Goal: Task Accomplishment & Management: Manage account settings

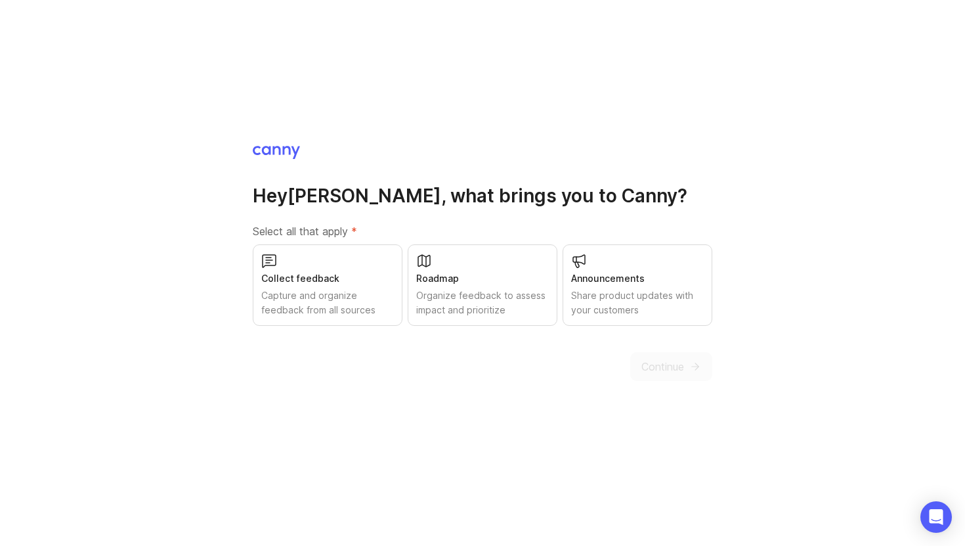
click at [345, 269] on div "Collect feedback Capture and organize feedback from all sources" at bounding box center [328, 284] width 150 height 81
click at [634, 377] on button "Continue" at bounding box center [671, 366] width 82 height 29
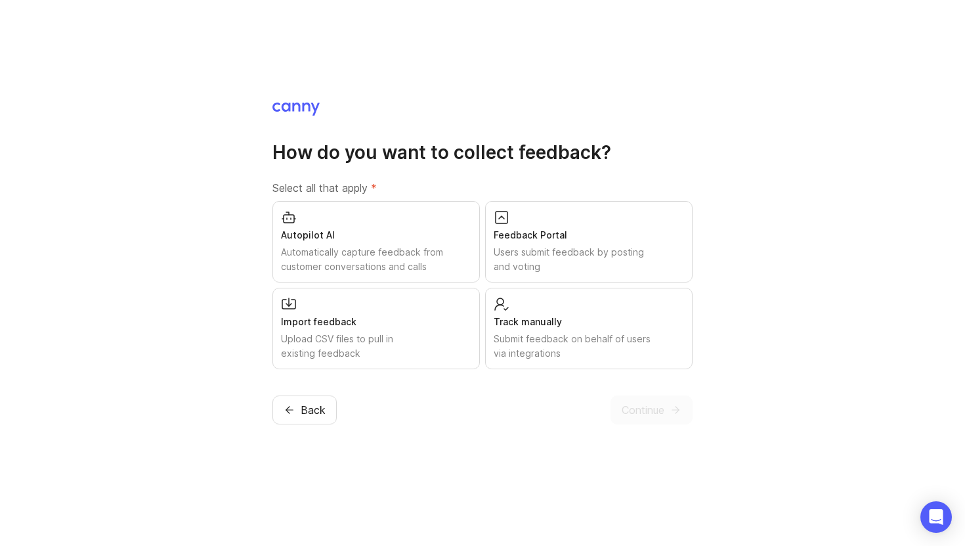
click at [607, 225] on div "Feedback Portal Users submit feedback by posting and voting" at bounding box center [589, 241] width 208 height 81
click at [649, 407] on span "Continue" at bounding box center [643, 410] width 43 height 16
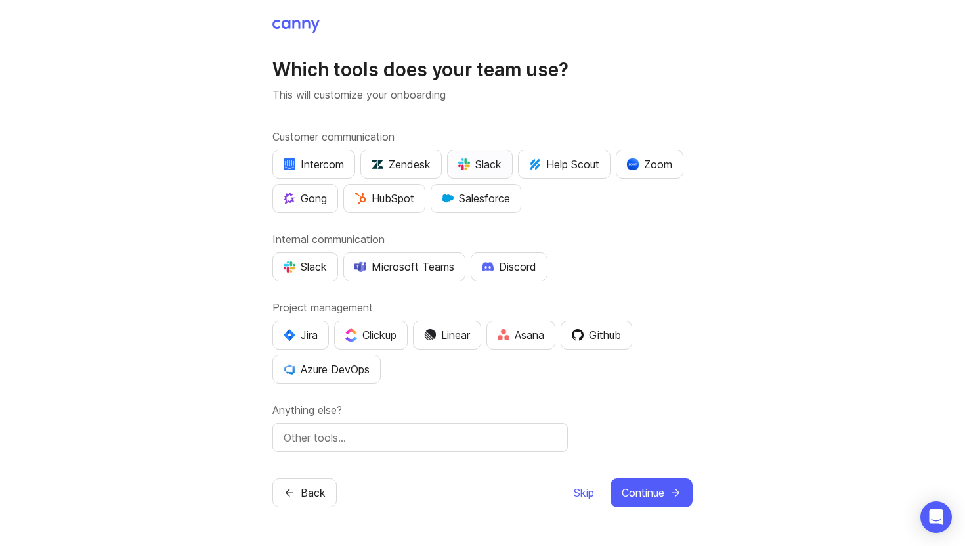
click at [487, 167] on div "Slack" at bounding box center [479, 164] width 43 height 16
click at [465, 168] on img "button" at bounding box center [464, 164] width 12 height 12
click at [285, 265] on img "button" at bounding box center [290, 267] width 12 height 12
click at [286, 330] on img "button" at bounding box center [290, 335] width 12 height 12
click at [641, 487] on span "Continue" at bounding box center [643, 493] width 43 height 16
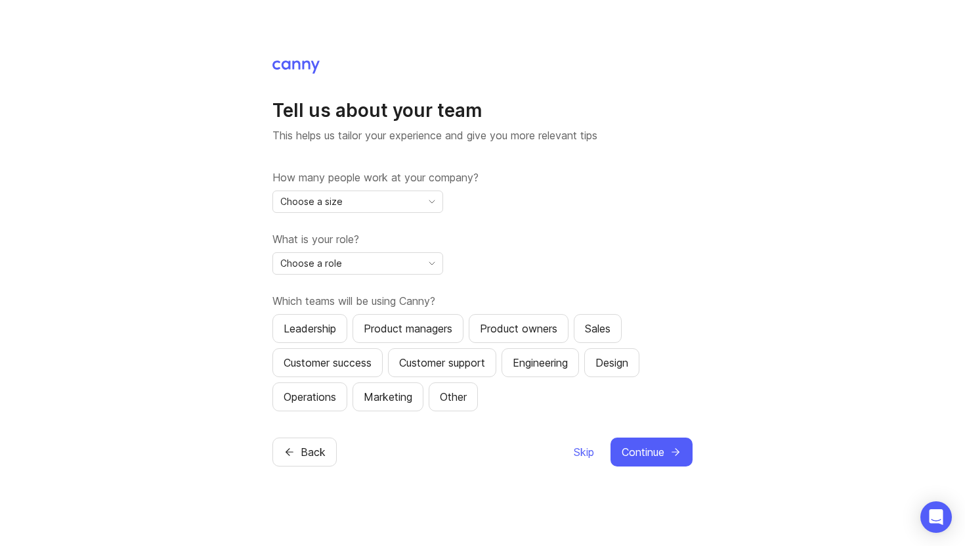
click at [353, 196] on div "Choose a size" at bounding box center [347, 201] width 148 height 21
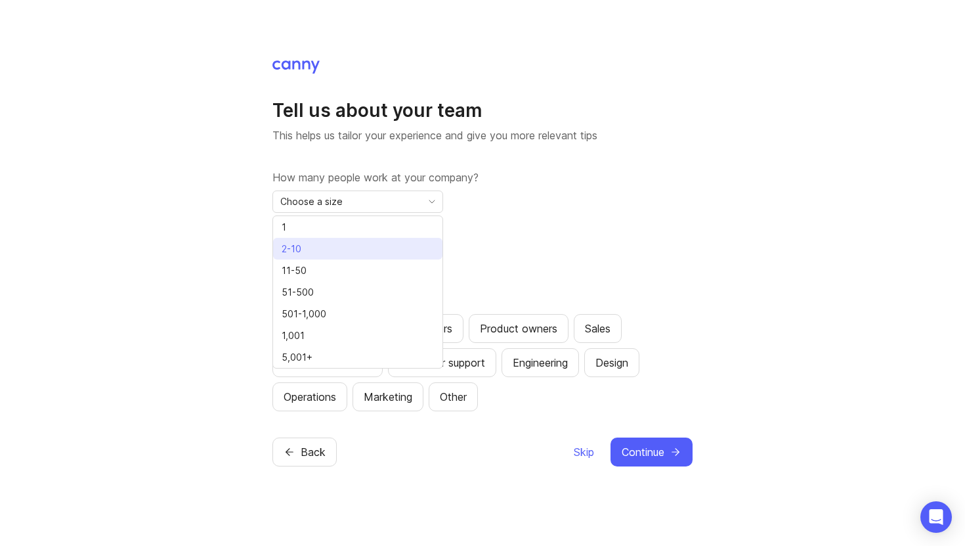
click at [317, 244] on li "2-10" at bounding box center [357, 249] width 169 height 22
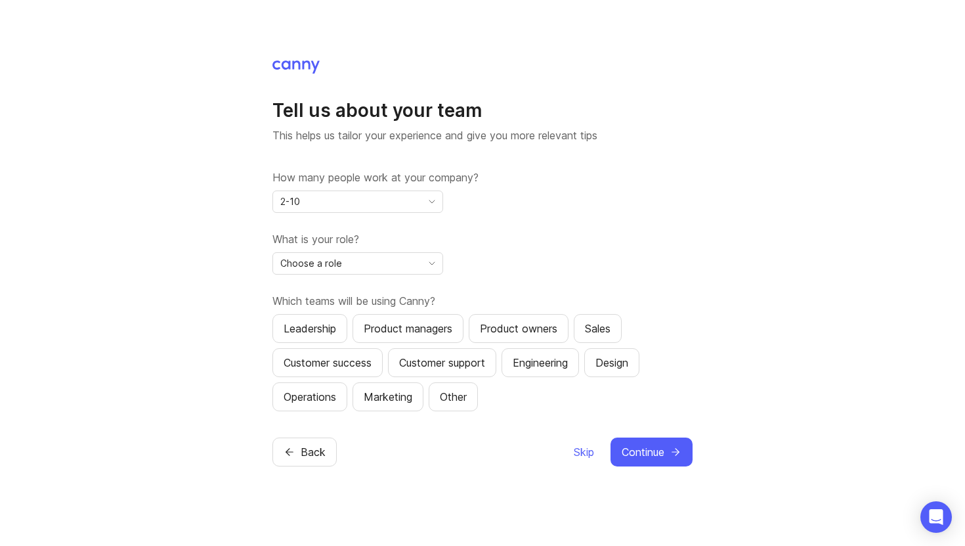
click at [320, 261] on span "Choose a role" at bounding box center [311, 263] width 62 height 14
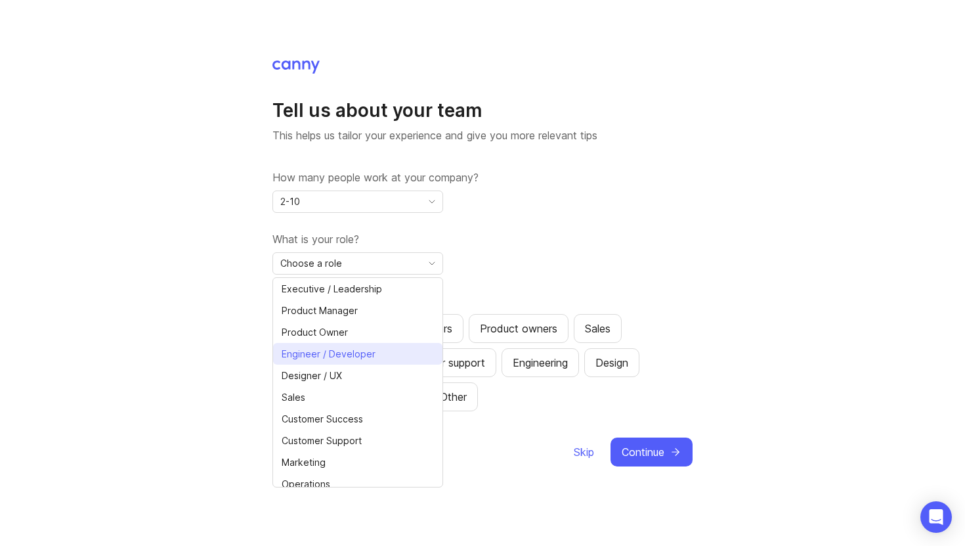
click at [359, 350] on span "Engineer / Developer" at bounding box center [329, 354] width 94 height 14
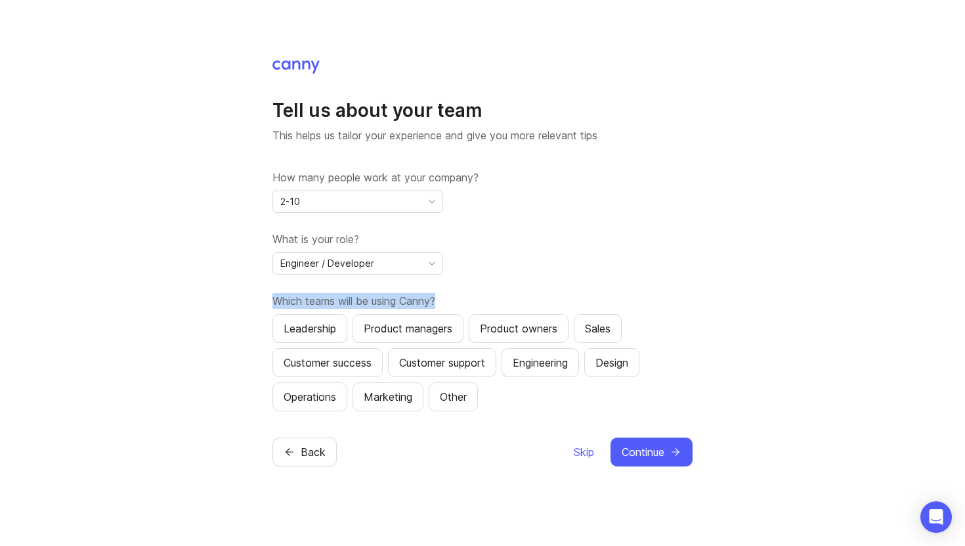
drag, startPoint x: 269, startPoint y: 296, endPoint x: 445, endPoint y: 308, distance: 175.7
click at [445, 308] on div "Tell us about your team This helps us tailor your experience and give you more …" at bounding box center [482, 273] width 965 height 546
click at [445, 308] on div "Which teams will be using Canny? Leadership Product managers Product owners Sal…" at bounding box center [483, 352] width 420 height 118
click at [497, 328] on div "Product owners" at bounding box center [518, 328] width 77 height 16
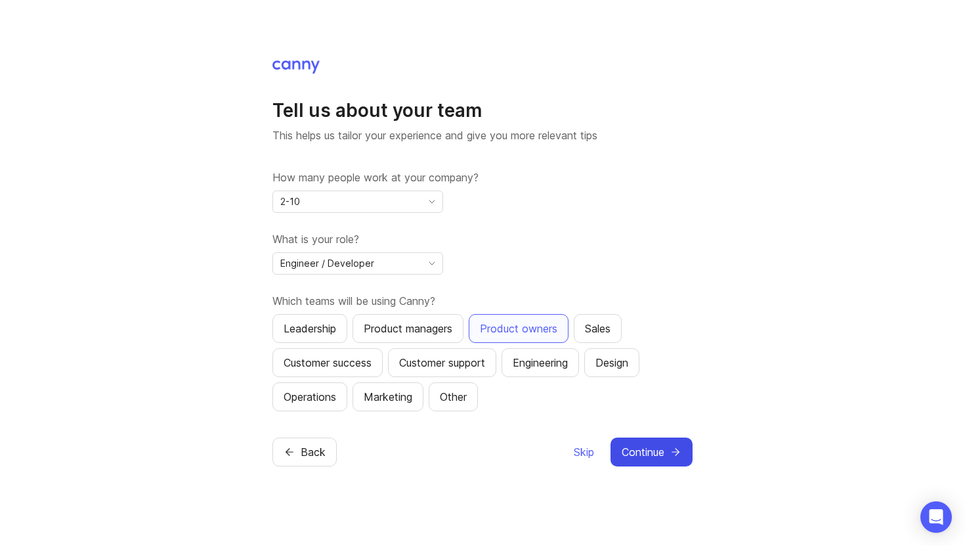
click at [647, 445] on span "Continue" at bounding box center [643, 452] width 43 height 16
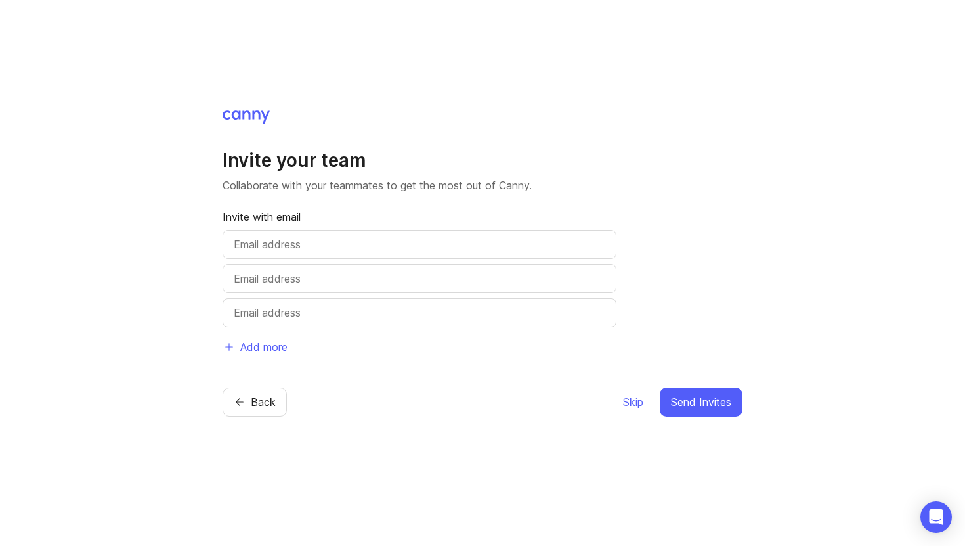
click at [551, 373] on div "Invite your team Collaborate with your teammates to get the most out of Canny. …" at bounding box center [483, 262] width 520 height 307
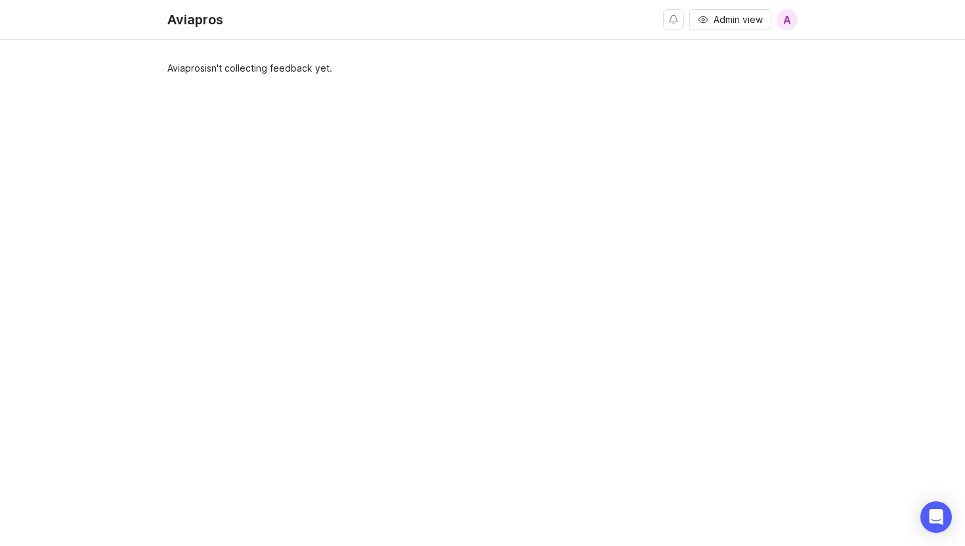
click at [739, 18] on span "Admin view" at bounding box center [738, 19] width 49 height 13
click at [781, 17] on span "A" at bounding box center [787, 19] width 21 height 21
click at [186, 22] on div "Aviapros" at bounding box center [195, 19] width 56 height 13
click at [745, 6] on div "Admin view A" at bounding box center [730, 19] width 135 height 39
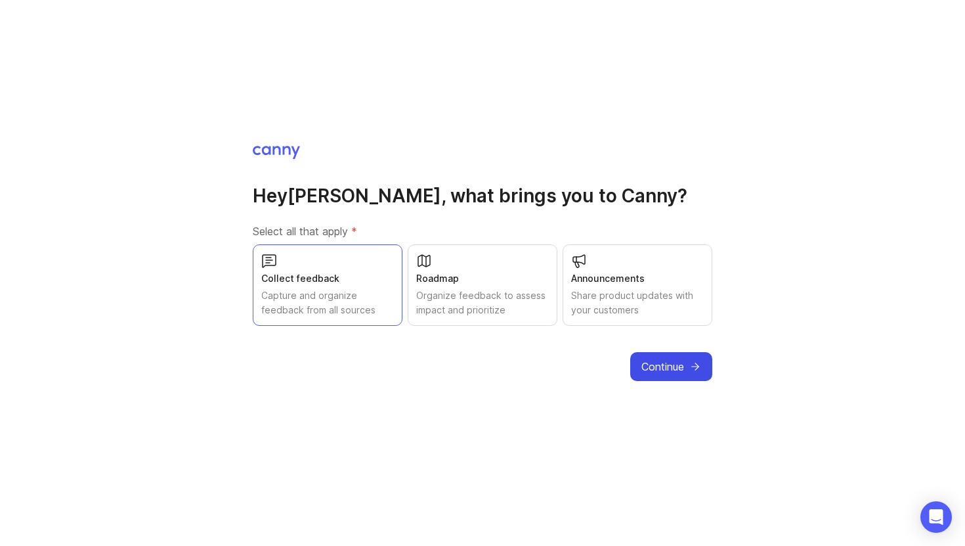
click at [660, 371] on span "Continue" at bounding box center [663, 367] width 43 height 16
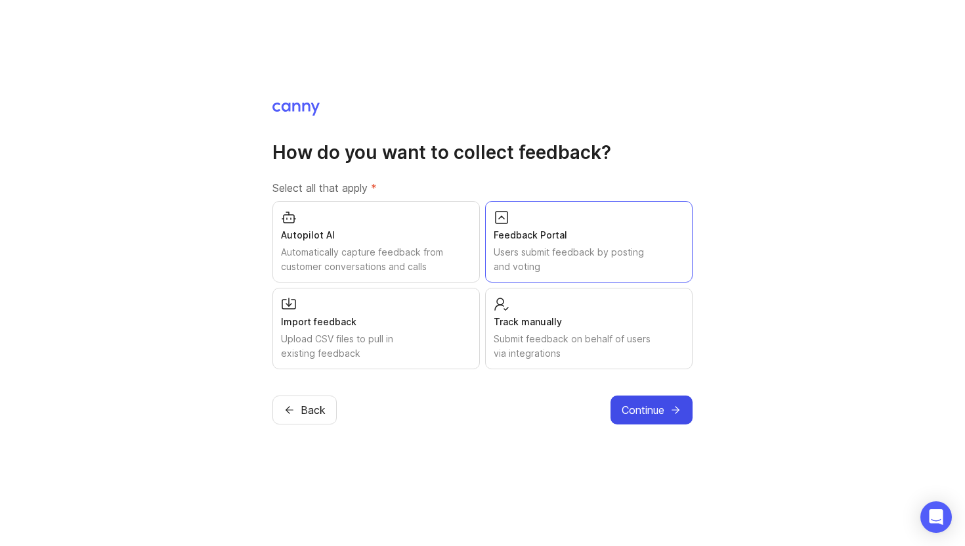
click at [676, 420] on button "Continue" at bounding box center [652, 409] width 82 height 29
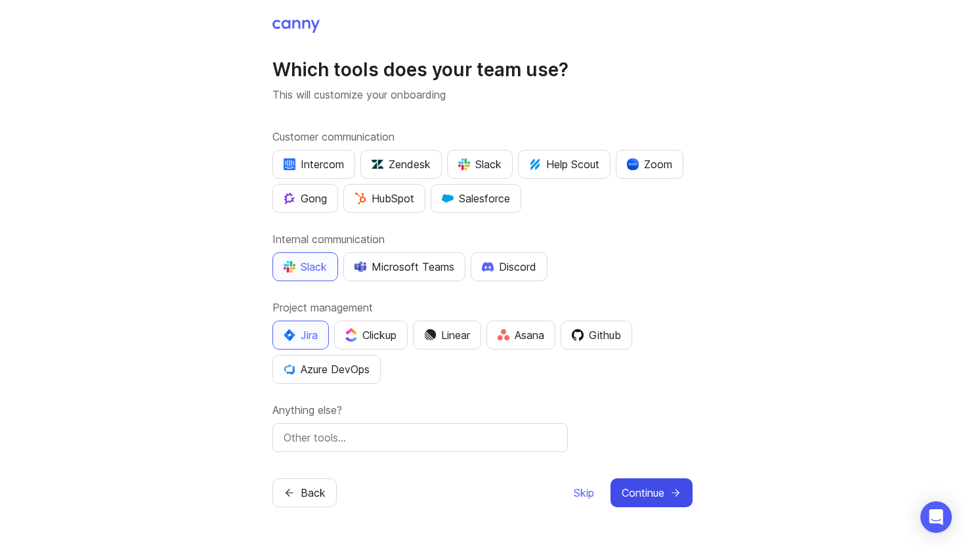
click at [667, 502] on button "Continue" at bounding box center [652, 492] width 82 height 29
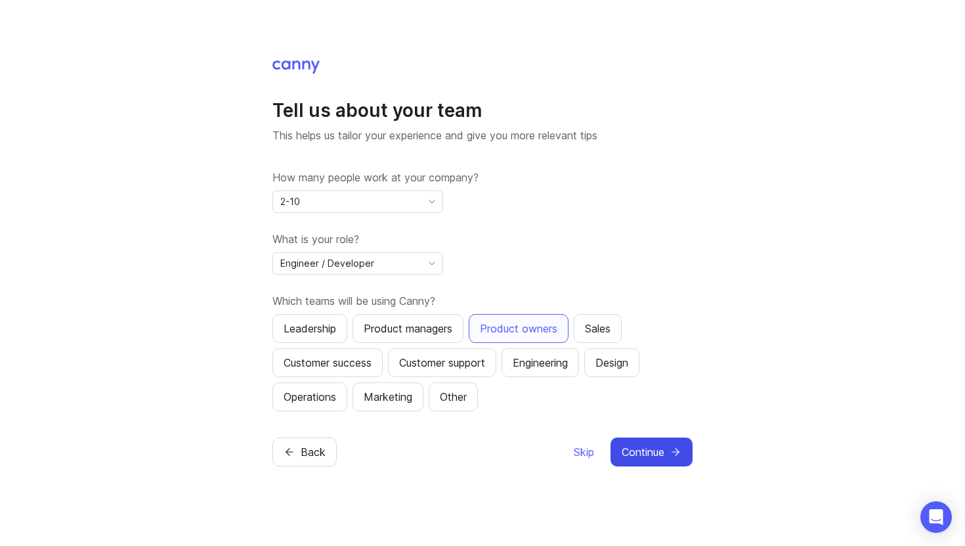
click at [644, 453] on span "Continue" at bounding box center [643, 452] width 43 height 16
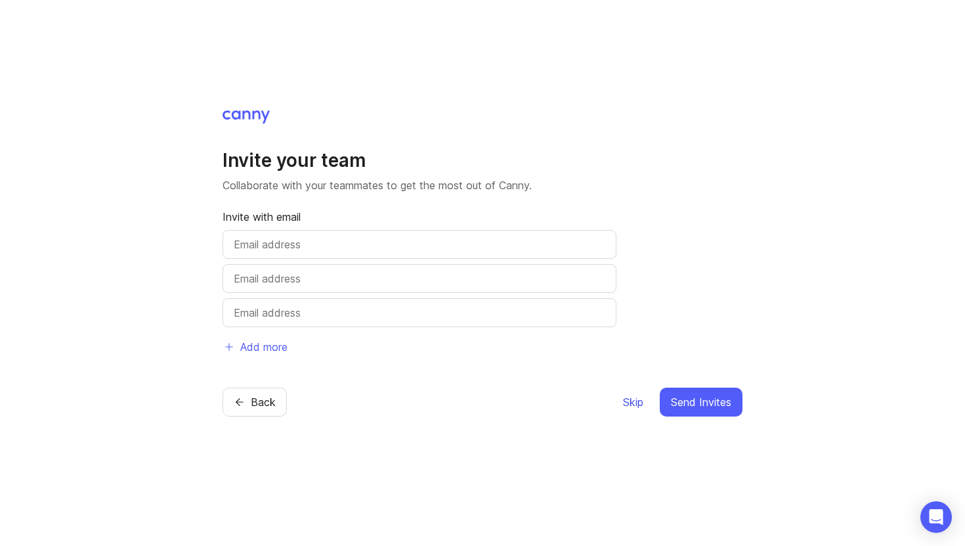
click at [638, 403] on span "Skip" at bounding box center [633, 402] width 20 height 16
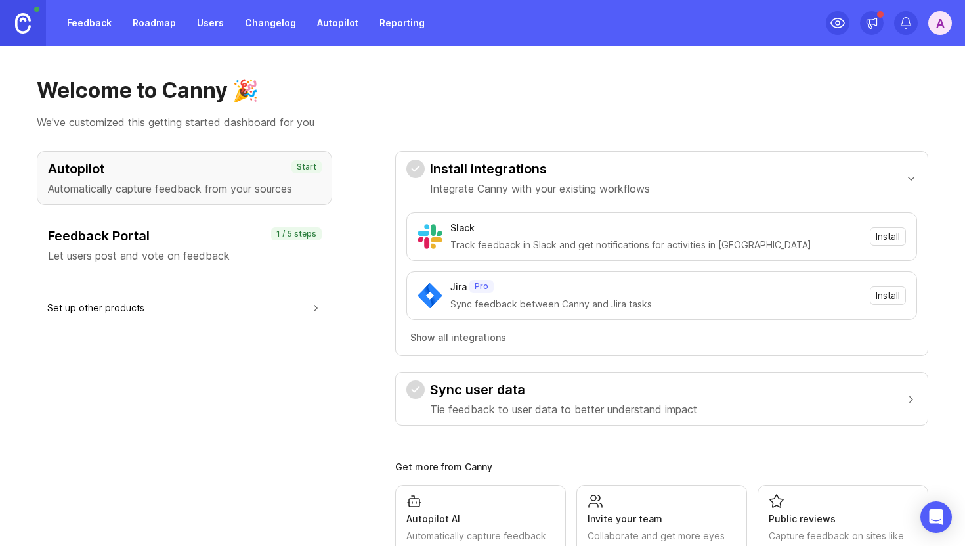
click at [391, 82] on h1 "Welcome to Canny 🎉" at bounding box center [483, 90] width 892 height 26
click at [164, 238] on h3 "Feedback Portal" at bounding box center [184, 236] width 273 height 18
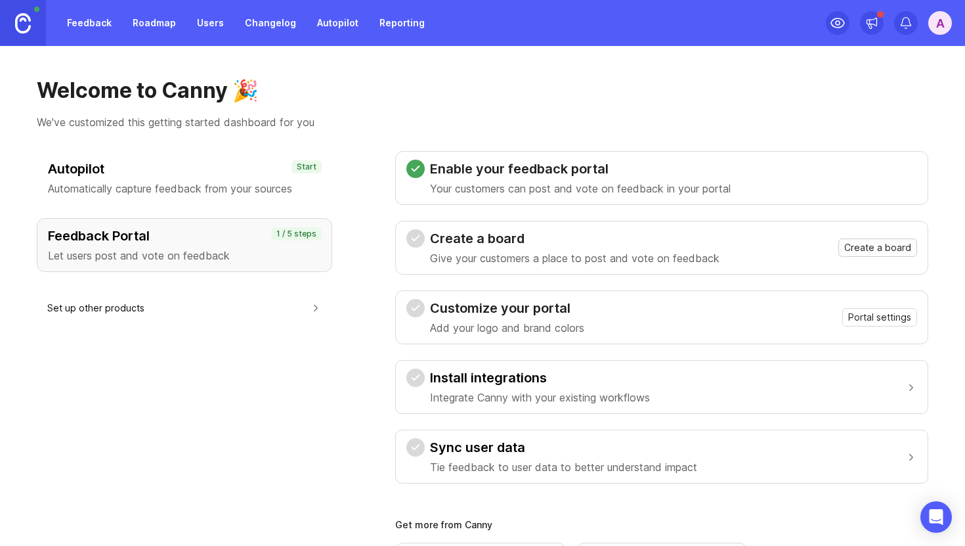
click at [888, 250] on span "Create a board" at bounding box center [877, 247] width 67 height 13
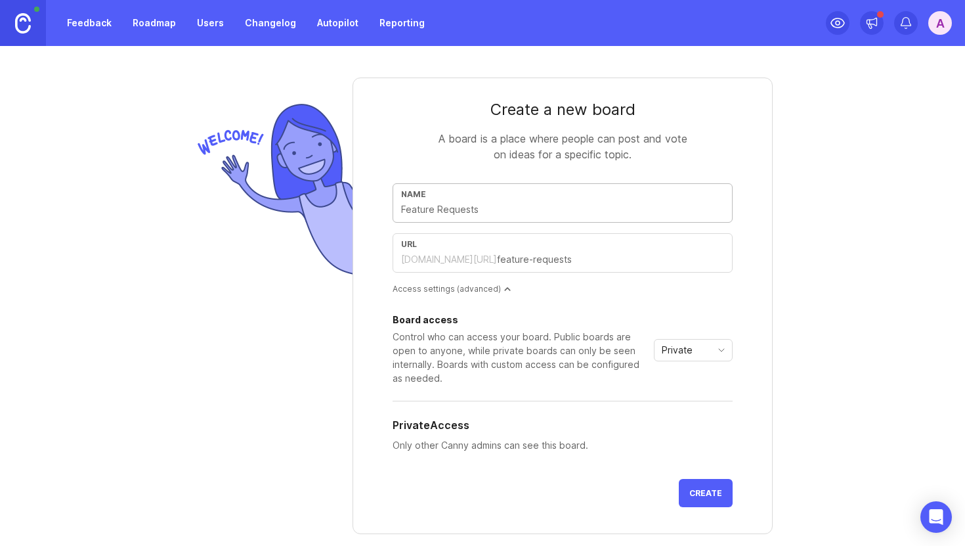
click at [569, 215] on input "text" at bounding box center [562, 209] width 323 height 14
click at [697, 347] on div "Private" at bounding box center [683, 349] width 56 height 21
click at [754, 319] on form "Create a new board A board is a place where people can post and vote on ideas f…" at bounding box center [563, 305] width 420 height 456
click at [420, 350] on div "Control who can access your board. Public boards are open to anyone, while priv…" at bounding box center [521, 357] width 256 height 55
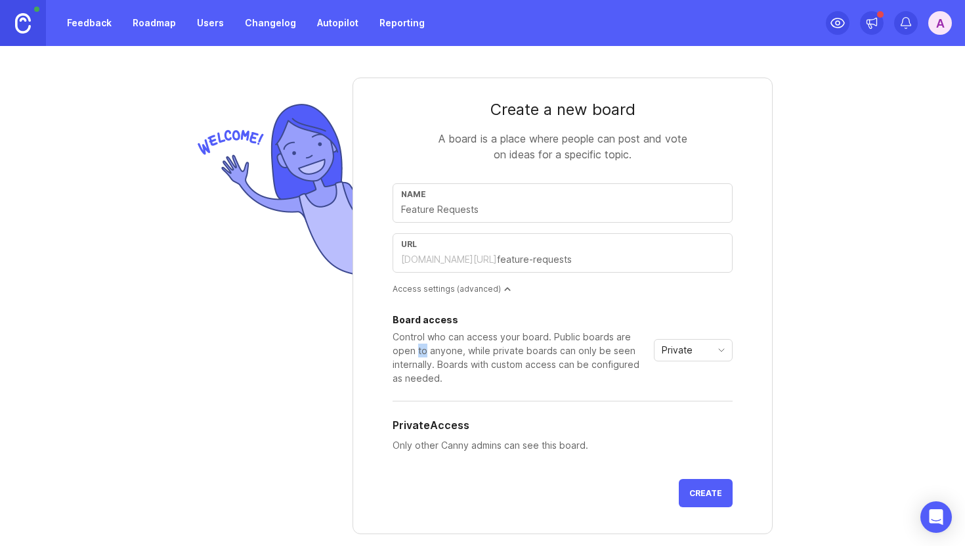
click at [420, 350] on div "Control who can access your board. Public boards are open to anyone, while priv…" at bounding box center [521, 357] width 256 height 55
click at [691, 477] on form "Create a new board A board is a place where people can post and vote on ideas f…" at bounding box center [563, 305] width 420 height 456
click at [691, 483] on button "Create" at bounding box center [706, 493] width 54 height 28
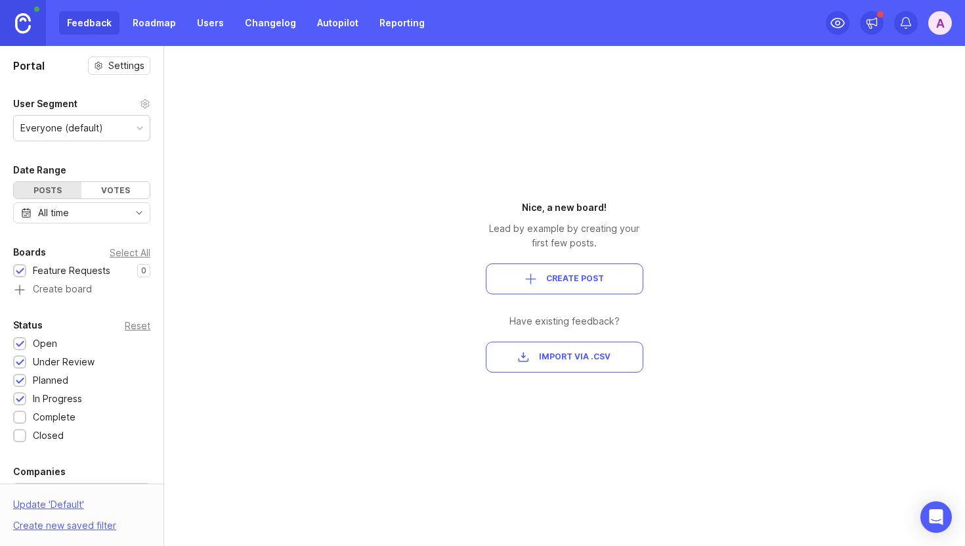
click at [253, 146] on div "Portal Settings User Segment Everyone (default) Date Range Posts Votes All time…" at bounding box center [482, 296] width 965 height 500
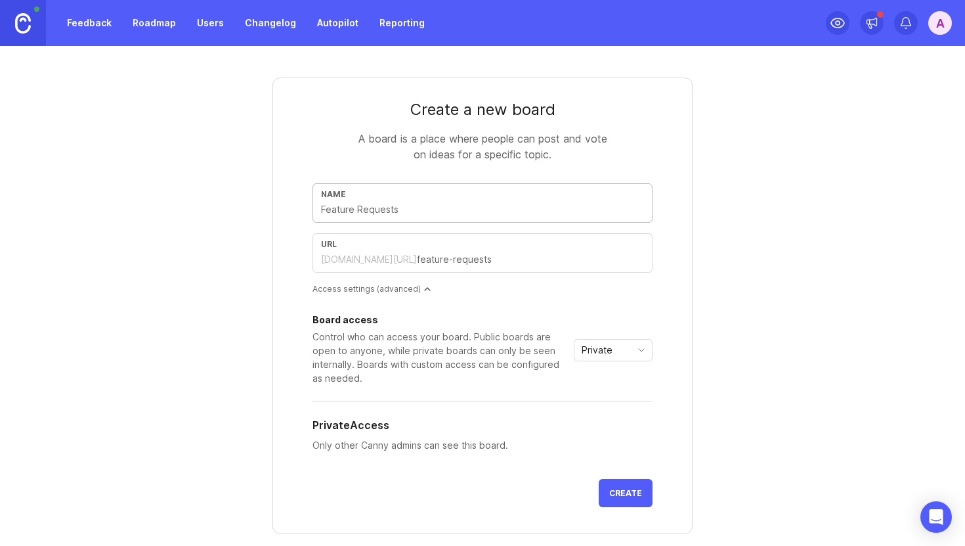
type input "I"
type input "i"
type input "In"
type input "in"
type input "Int"
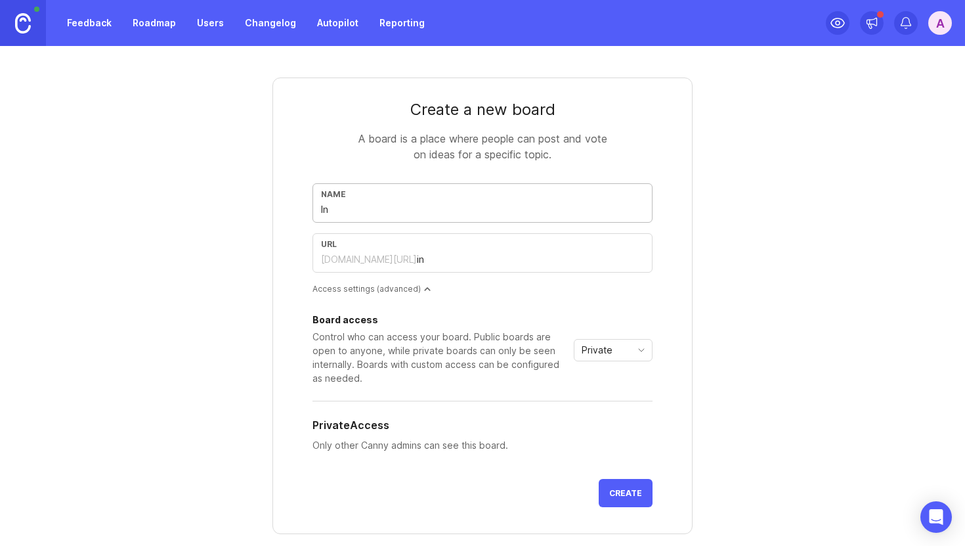
type input "int"
type input "Inte"
type input "inte"
type input "Integ"
type input "integ"
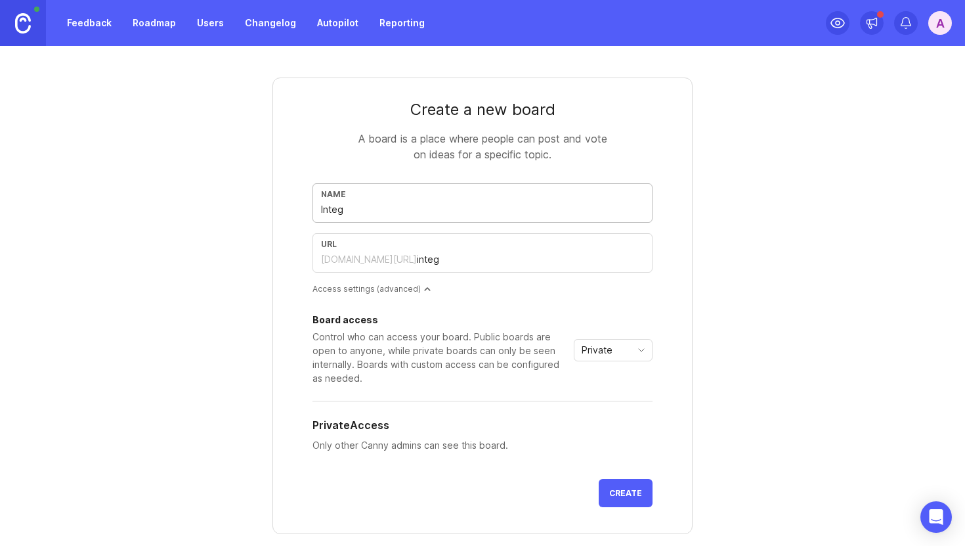
type input "Integr"
type input "integr"
type input "Integra"
type input "integra"
type input "Integrat"
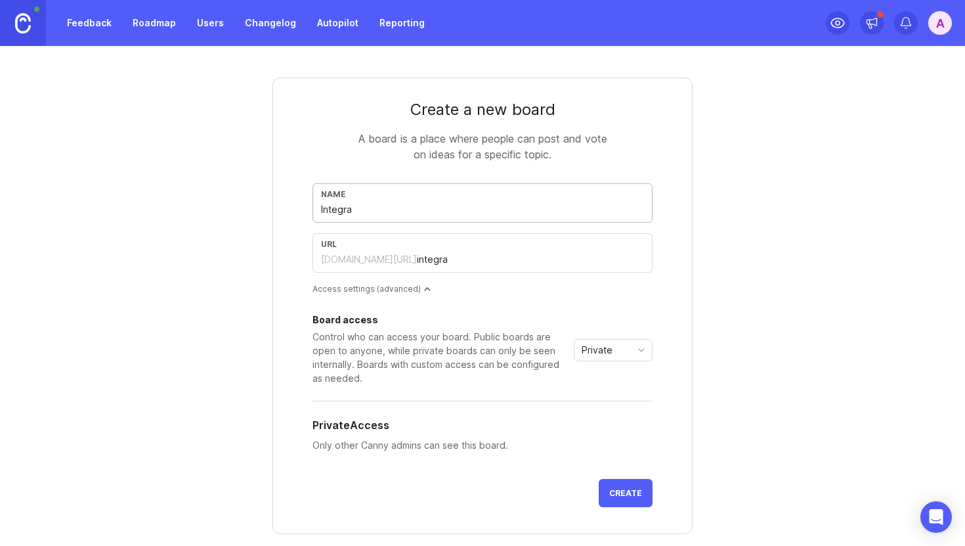
type input "integrat"
type input "Integrati"
type input "integrati"
type input "Integratio"
type input "integratio"
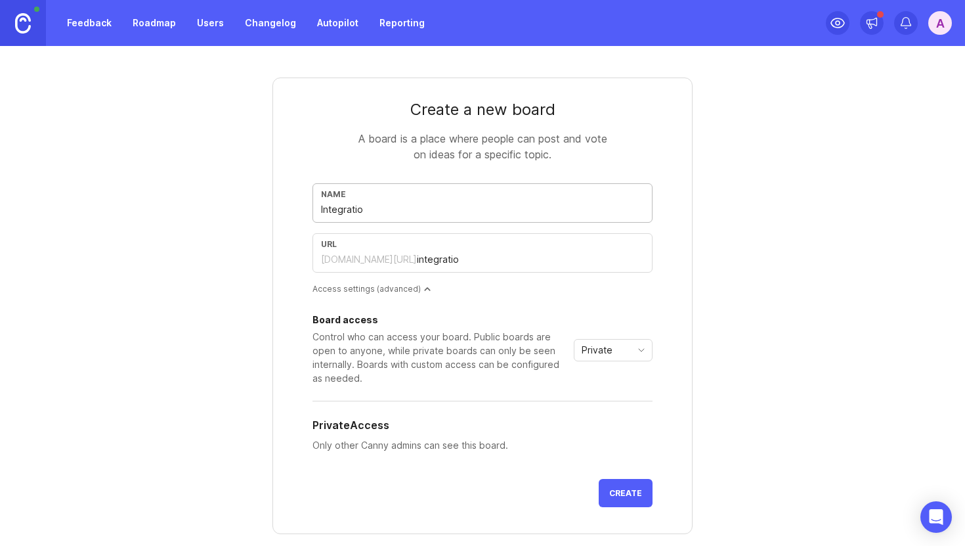
type input "Integration"
type input "integration"
type input "Integrations"
type input "integrations"
type input "Integrations"
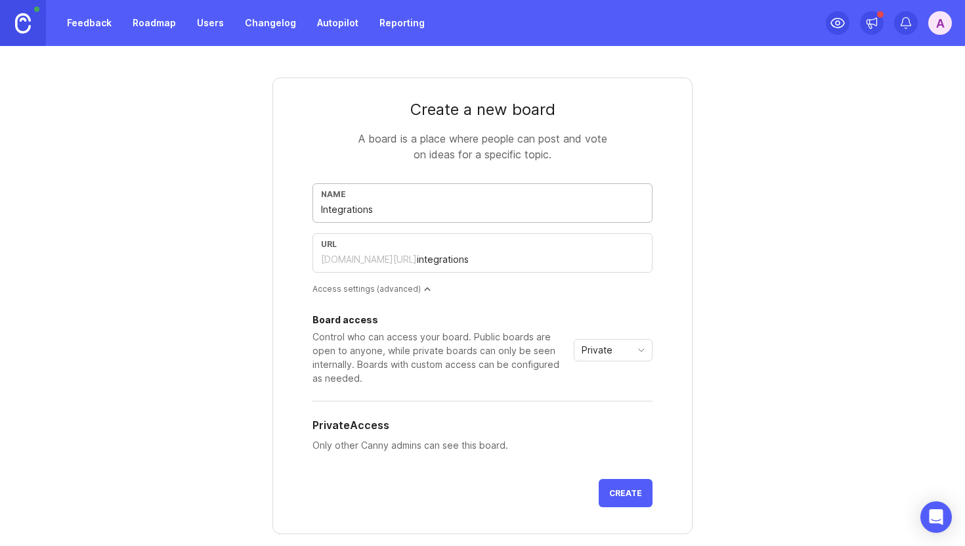
click at [636, 487] on button "Create" at bounding box center [626, 493] width 54 height 28
type input "P"
type input "p"
type input "Pu"
type input "pu"
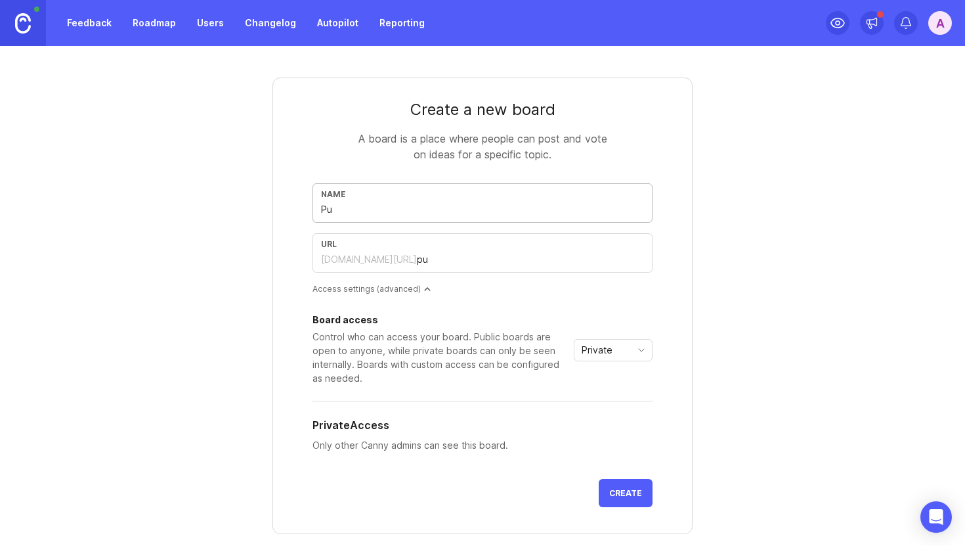
type input "Pub"
type input "pub"
type input "Publ"
type input "publ"
type input "Publc"
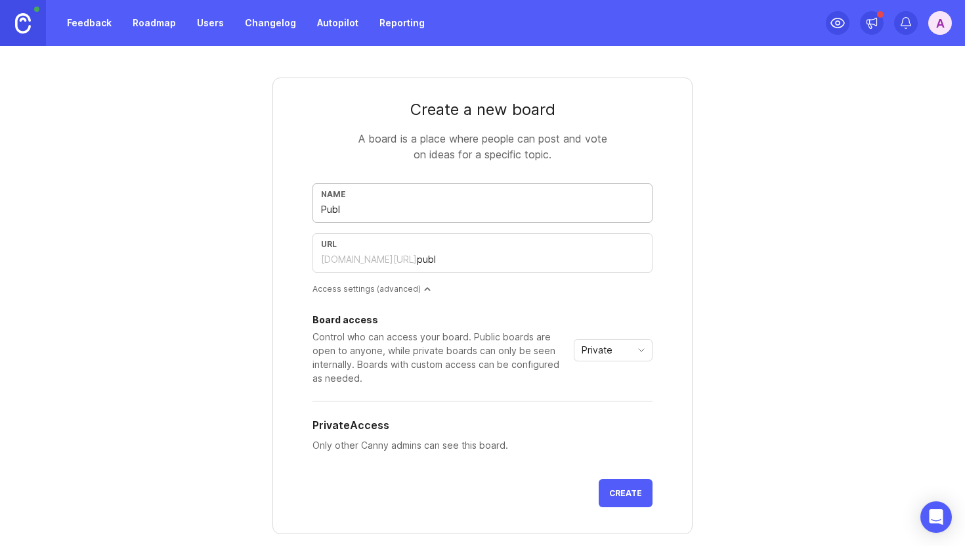
type input "publc"
type input "Publci"
type input "publci"
type input "Publc"
type input "publc"
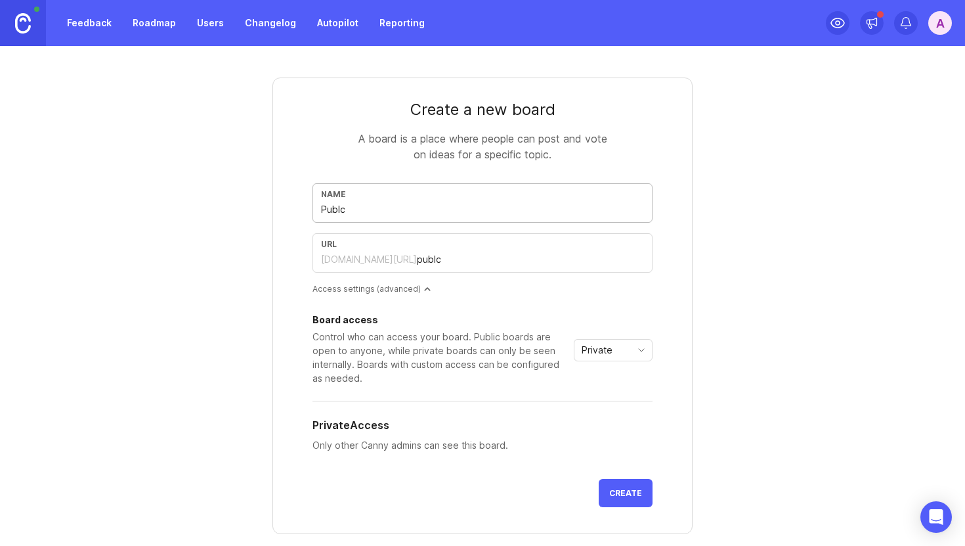
type input "Publ"
type input "publ"
type input "Publi"
type input "publi"
type input "Public"
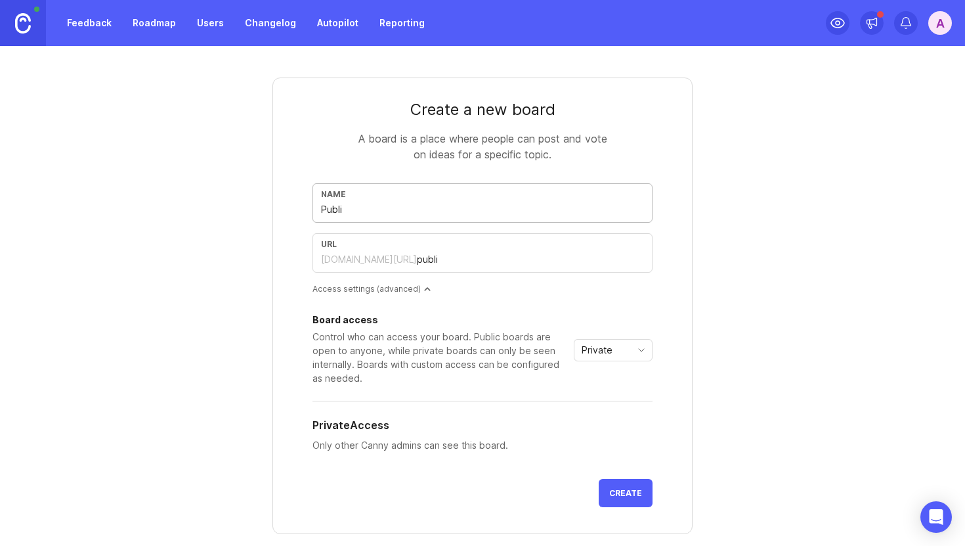
type input "public"
type input "Public A"
type input "public-a"
type input "Public AP"
type input "public-ap"
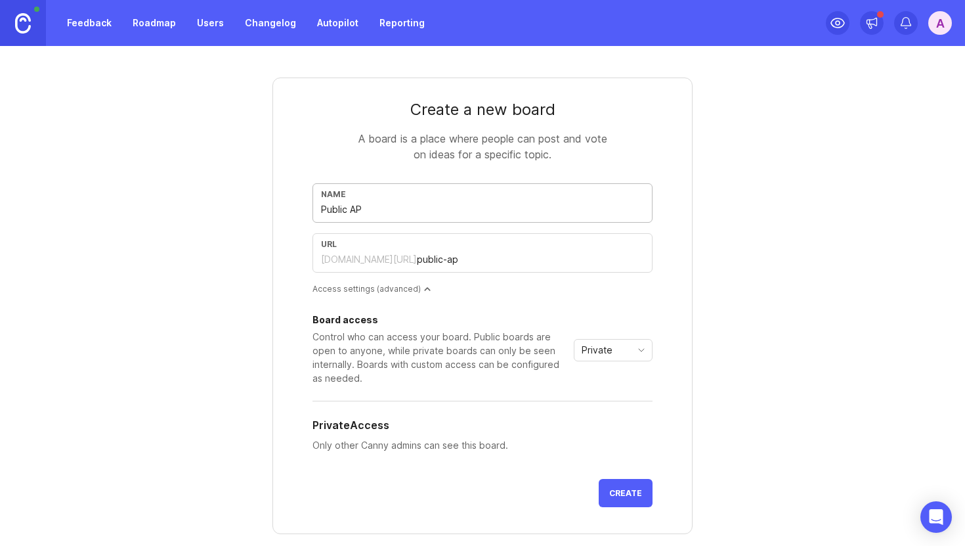
type input "Public API"
type input "public-api"
type input "Public API"
click at [651, 490] on button "Create" at bounding box center [626, 493] width 54 height 28
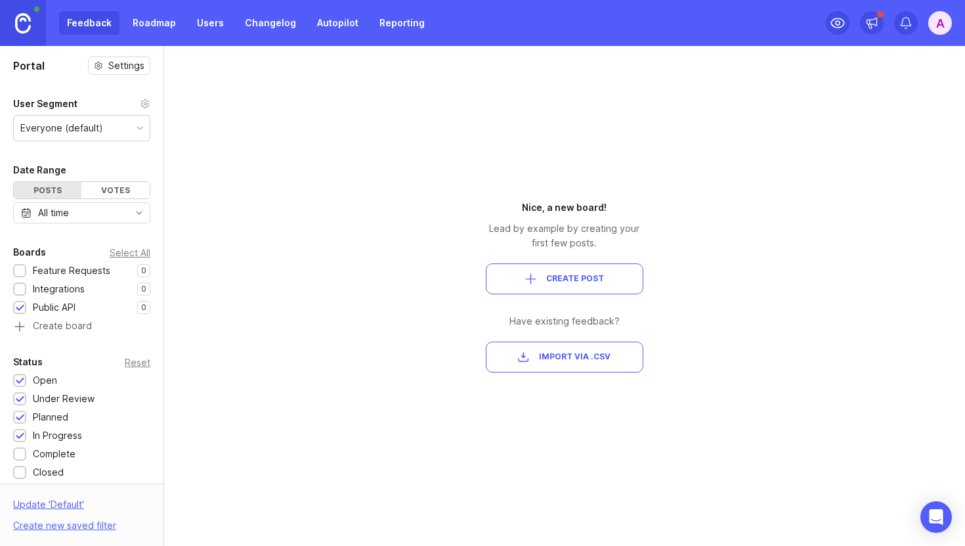
click at [18, 22] on img at bounding box center [23, 23] width 16 height 20
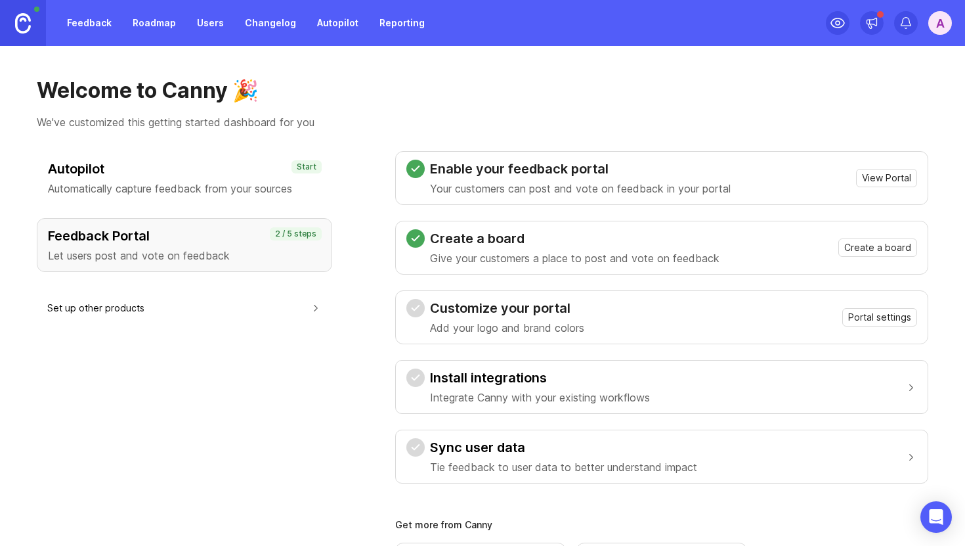
click at [945, 26] on div "A" at bounding box center [941, 23] width 24 height 24
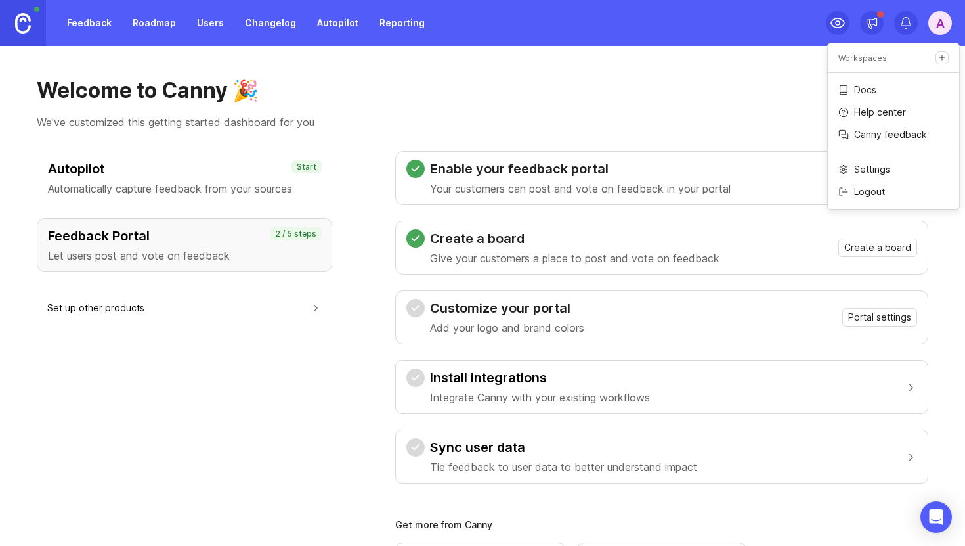
click at [37, 23] on link at bounding box center [23, 23] width 46 height 46
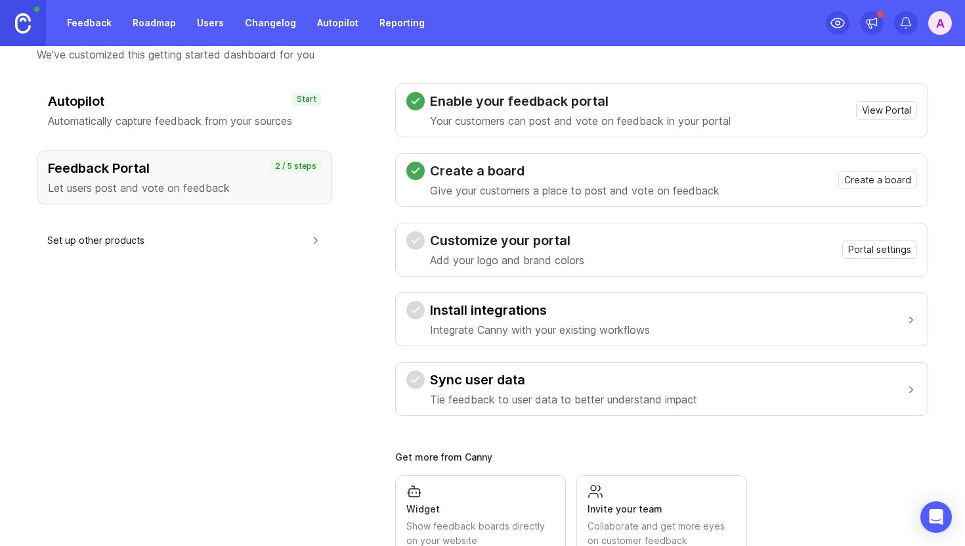
scroll to position [110, 0]
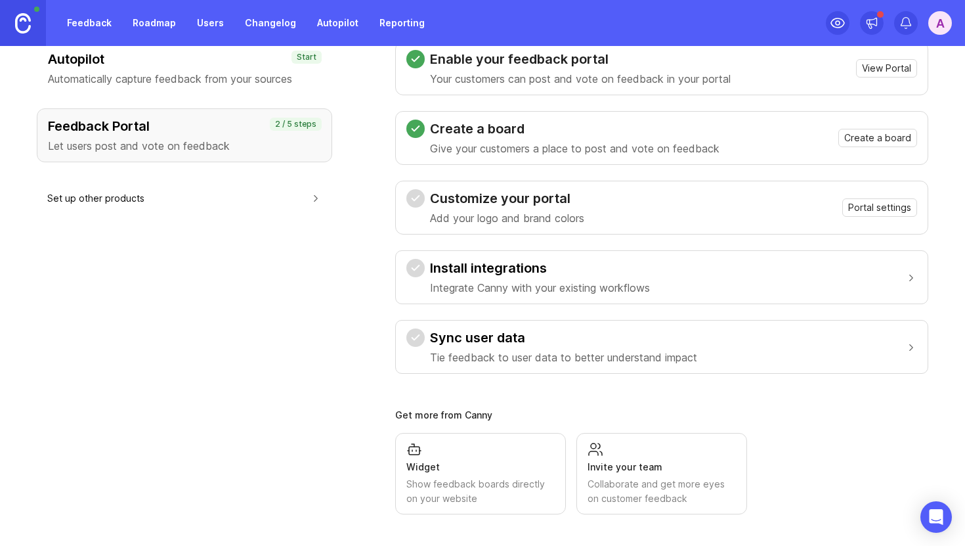
click at [623, 465] on div "Invite your team" at bounding box center [662, 467] width 148 height 14
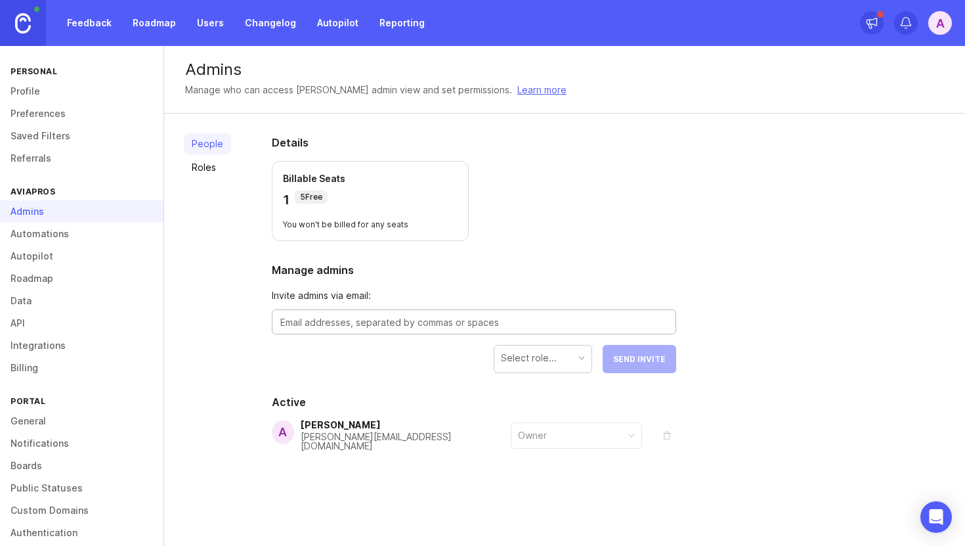
click at [339, 327] on textarea at bounding box center [473, 322] width 387 height 14
type textarea "luca.trapani@aviapros.com"
click at [586, 362] on div "Select role..." at bounding box center [542, 357] width 97 height 25
click at [557, 360] on div "Manager" at bounding box center [542, 357] width 97 height 25
click at [632, 357] on span "Send Invite" at bounding box center [639, 359] width 53 height 10
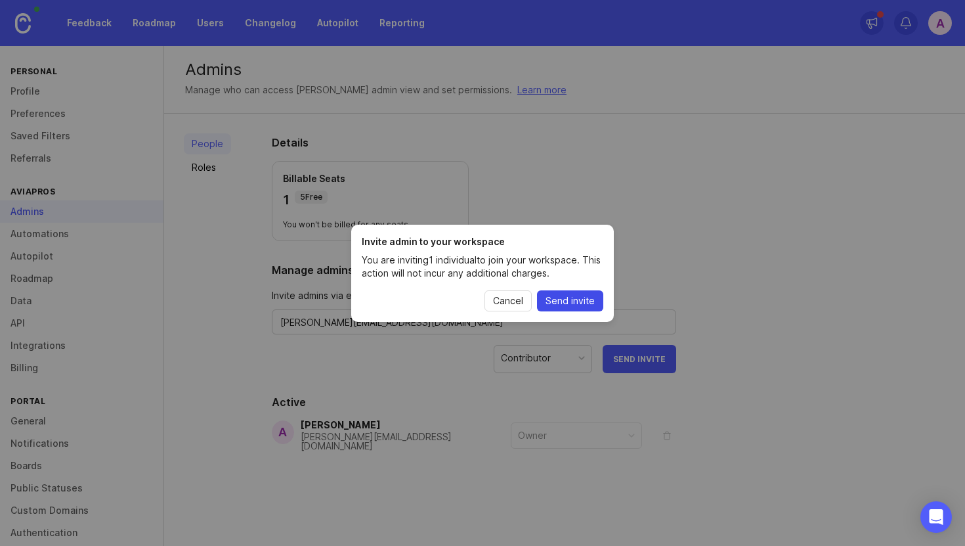
click at [564, 303] on span "Send invite" at bounding box center [570, 300] width 49 height 13
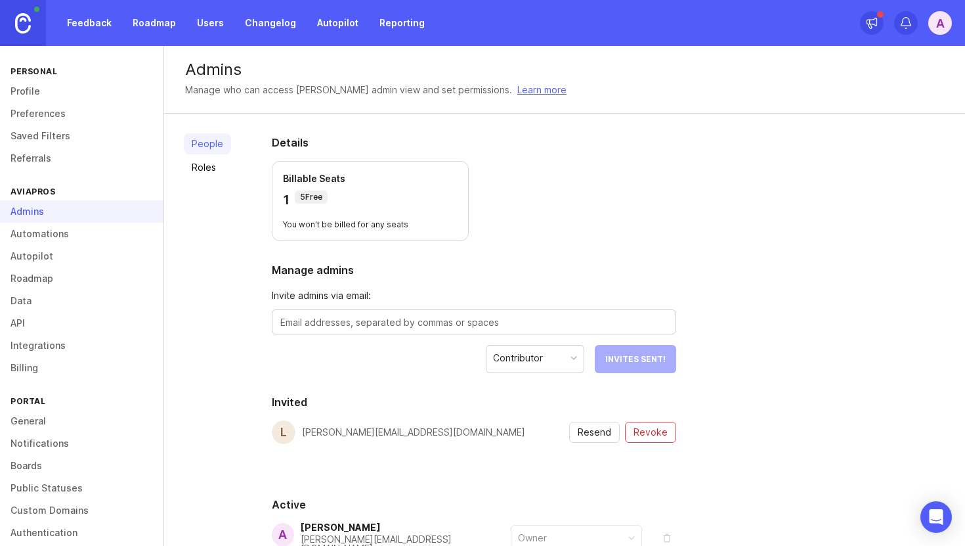
scroll to position [54, 0]
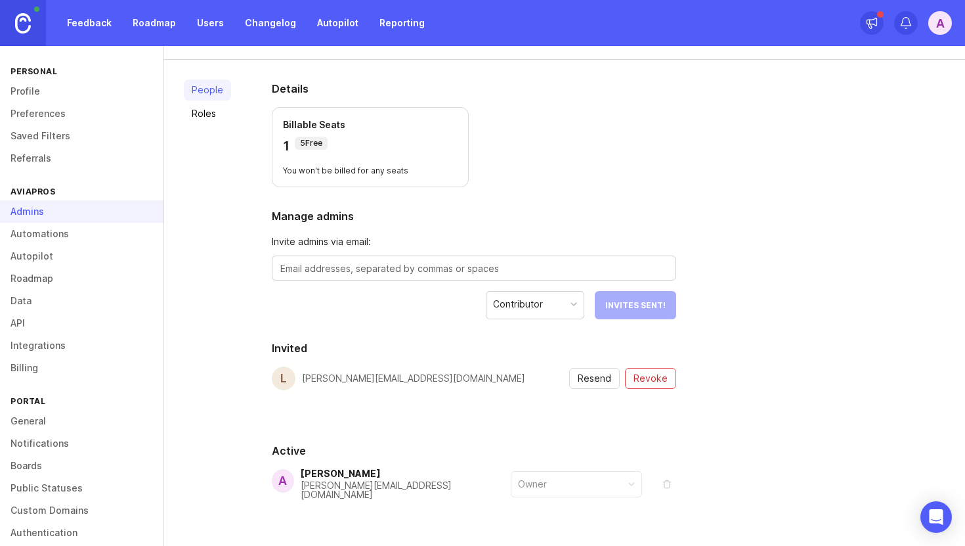
click at [397, 261] on textarea at bounding box center [473, 268] width 387 height 14
type textarea "lucatra"
